Goal: Information Seeking & Learning: Find specific fact

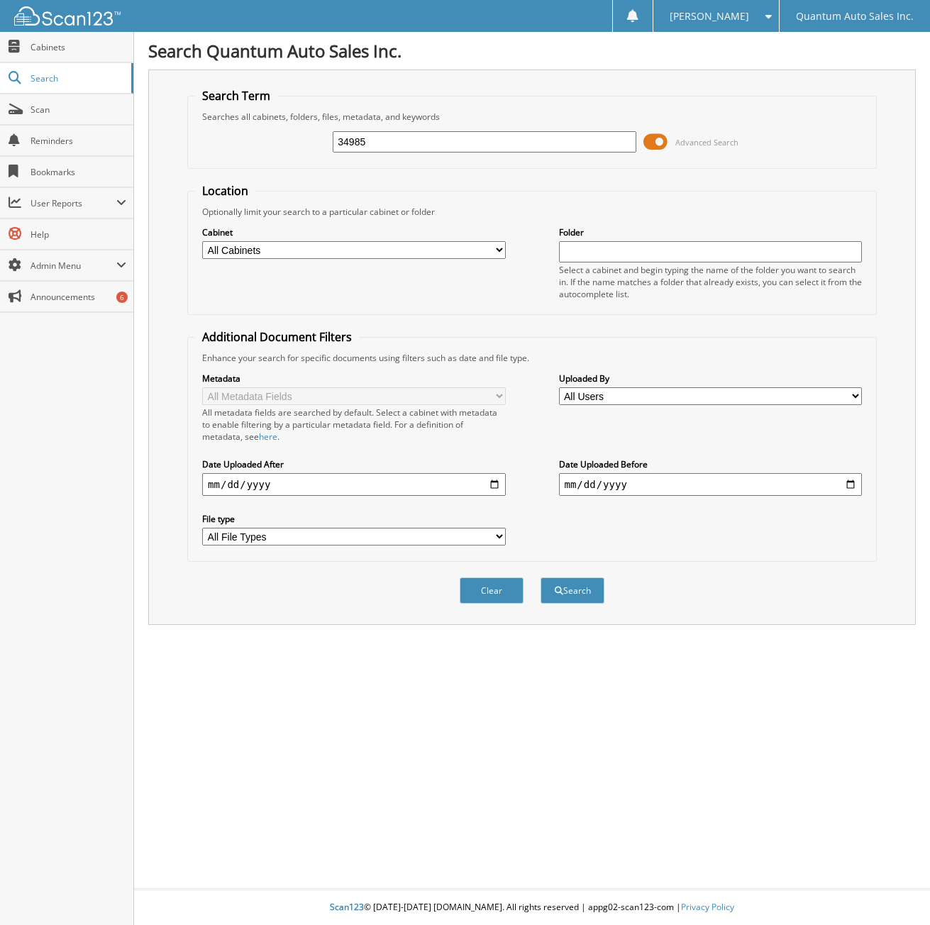
type input "34985"
click at [540, 577] on button "Search" at bounding box center [572, 590] width 64 height 26
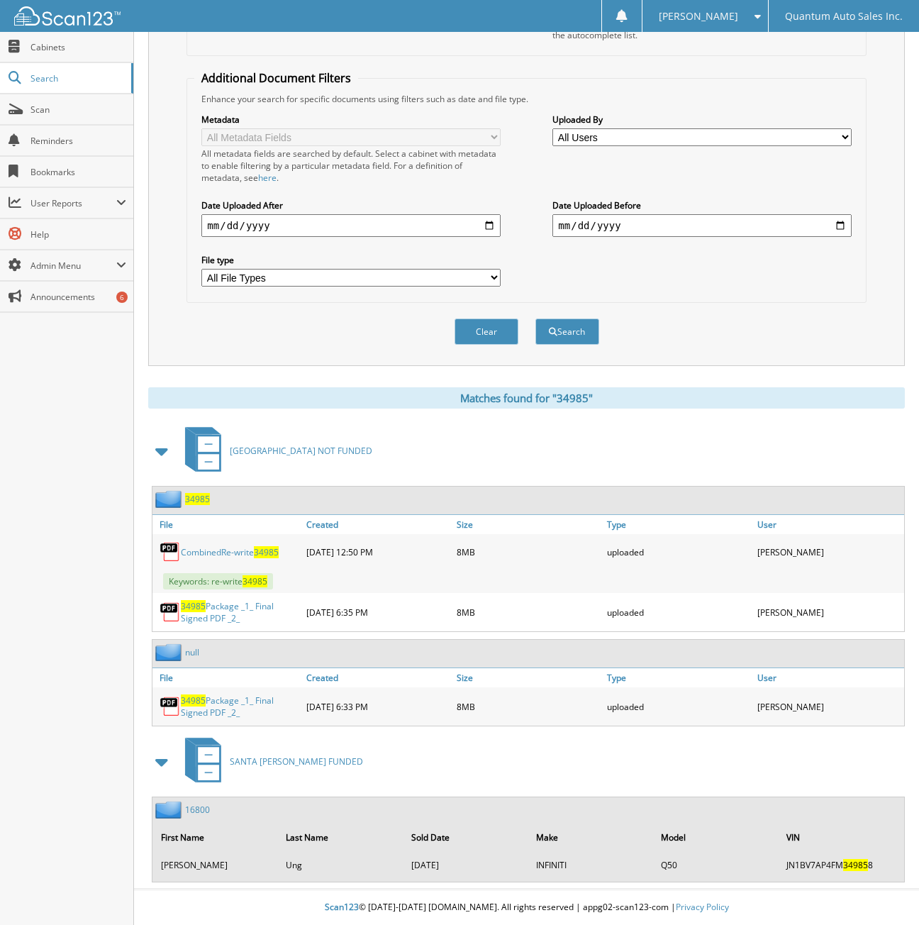
scroll to position [260, 0]
click at [238, 701] on link "34985 Package _1_ Final Signed PDF _2_" at bounding box center [240, 706] width 118 height 24
click at [240, 551] on link "CombinedRe-write 34985" at bounding box center [230, 552] width 98 height 12
